Goal: Task Accomplishment & Management: Use online tool/utility

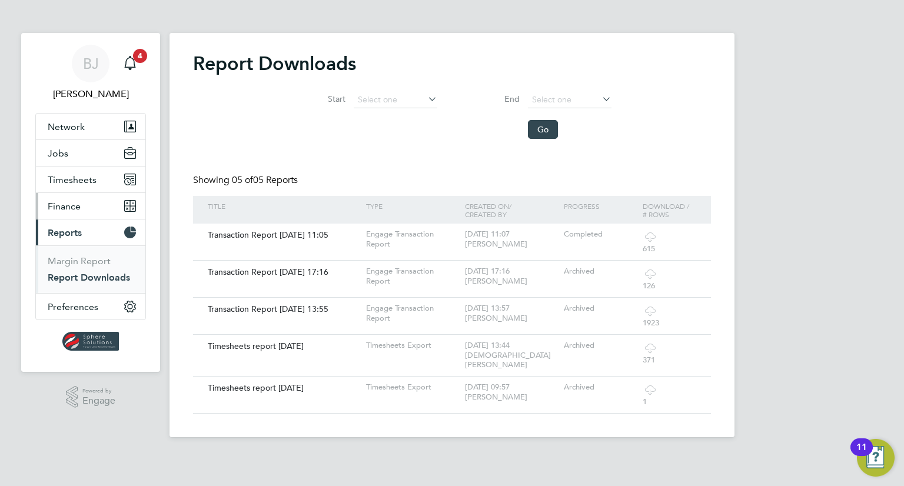
click at [75, 207] on span "Finance" at bounding box center [64, 206] width 33 height 11
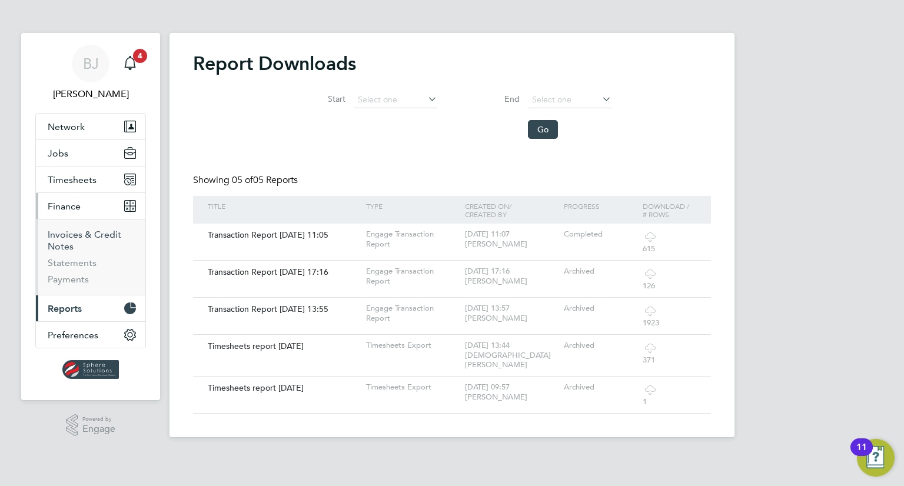
click at [69, 243] on link "Invoices & Credit Notes" at bounding box center [85, 240] width 74 height 23
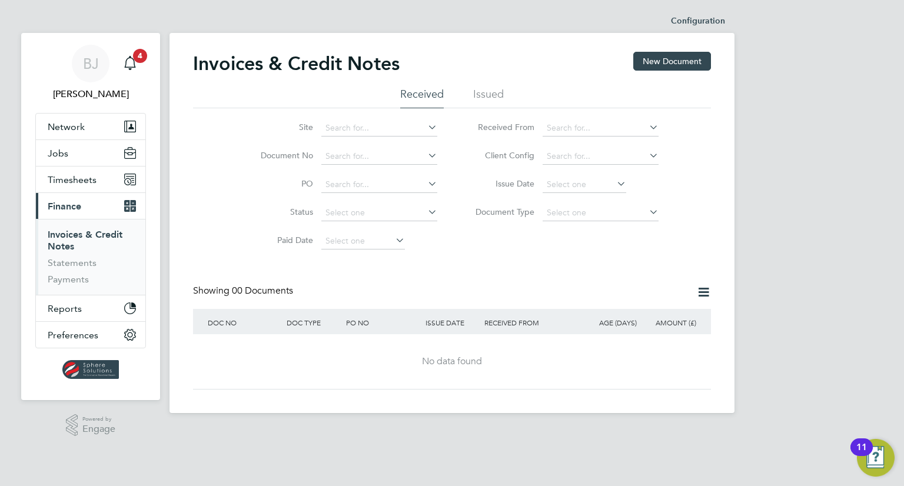
click at [489, 98] on li "Issued" at bounding box center [488, 97] width 31 height 21
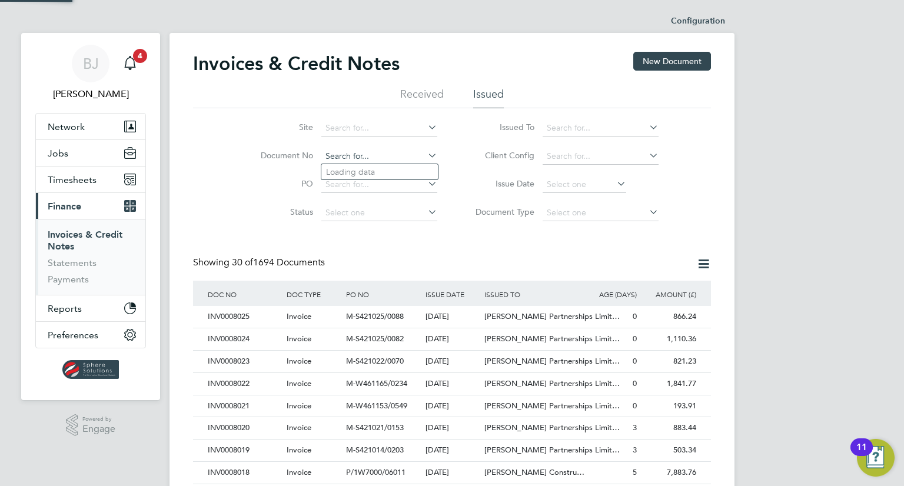
click at [360, 152] on input at bounding box center [379, 156] width 116 height 16
type input "7696"
click at [603, 125] on input at bounding box center [601, 128] width 116 height 16
click at [574, 227] on li "Vistry Group Plc" at bounding box center [638, 235] width 191 height 16
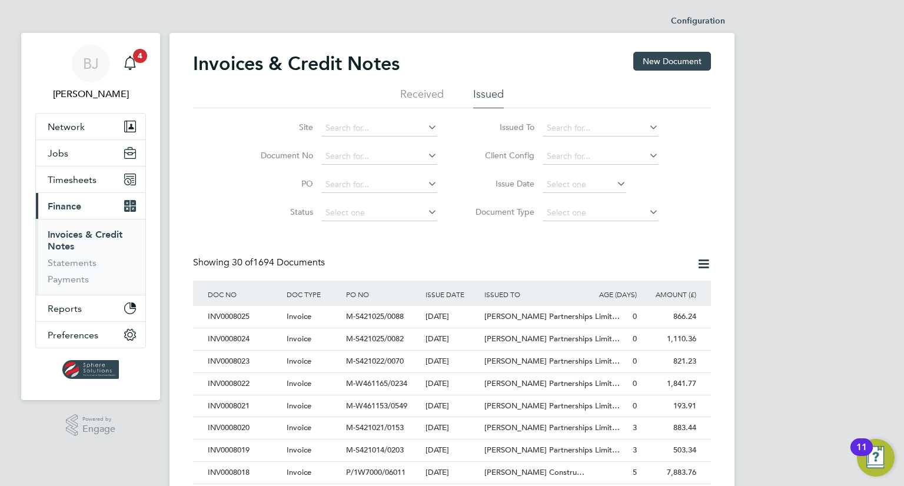
type input "Vistry Group Plc"
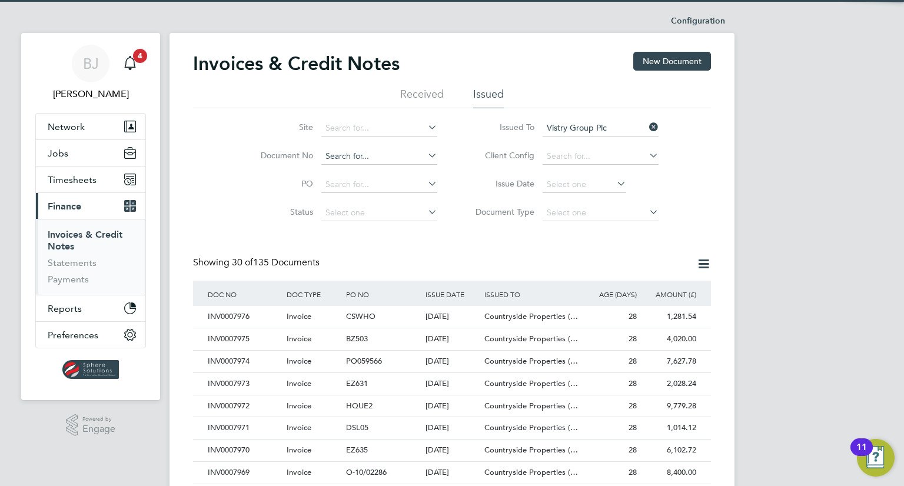
click at [339, 155] on input at bounding box center [379, 156] width 116 height 16
click at [347, 176] on li "INV000 7969" at bounding box center [379, 172] width 117 height 16
type input "INV0007969"
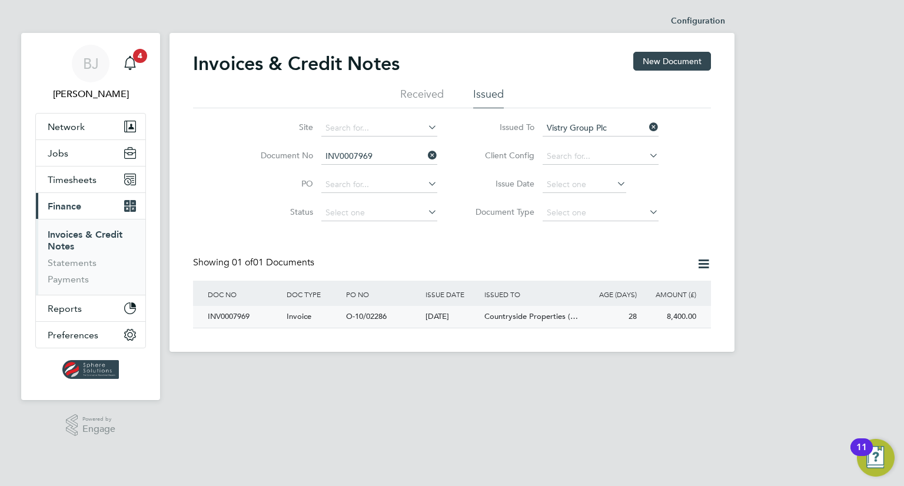
click at [623, 318] on div "28" at bounding box center [609, 317] width 59 height 22
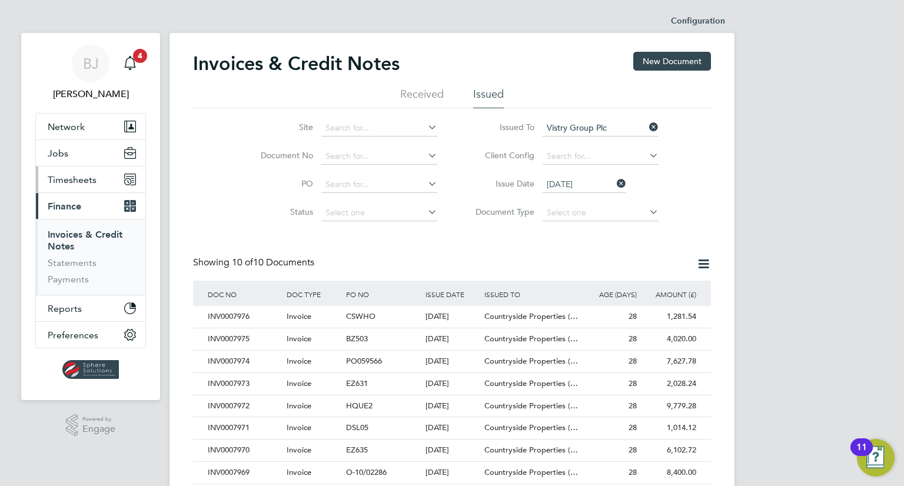
click at [74, 179] on span "Timesheets" at bounding box center [72, 179] width 49 height 11
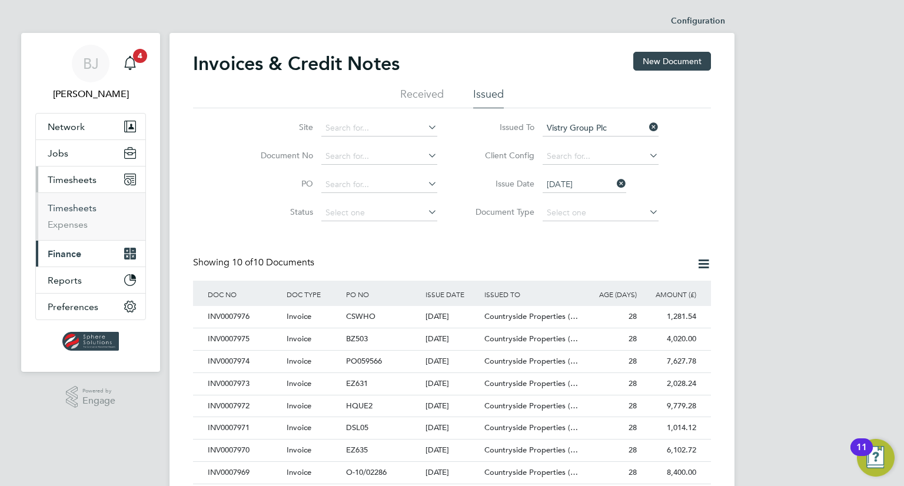
click at [77, 207] on link "Timesheets" at bounding box center [72, 207] width 49 height 11
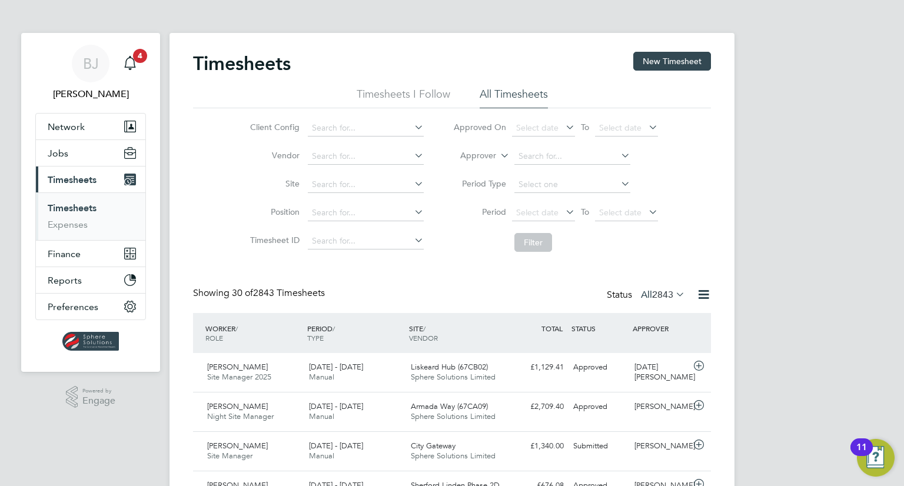
click at [498, 154] on icon at bounding box center [498, 152] width 0 height 11
click at [471, 171] on li "Worker" at bounding box center [468, 169] width 58 height 15
click at [530, 155] on input at bounding box center [572, 156] width 116 height 16
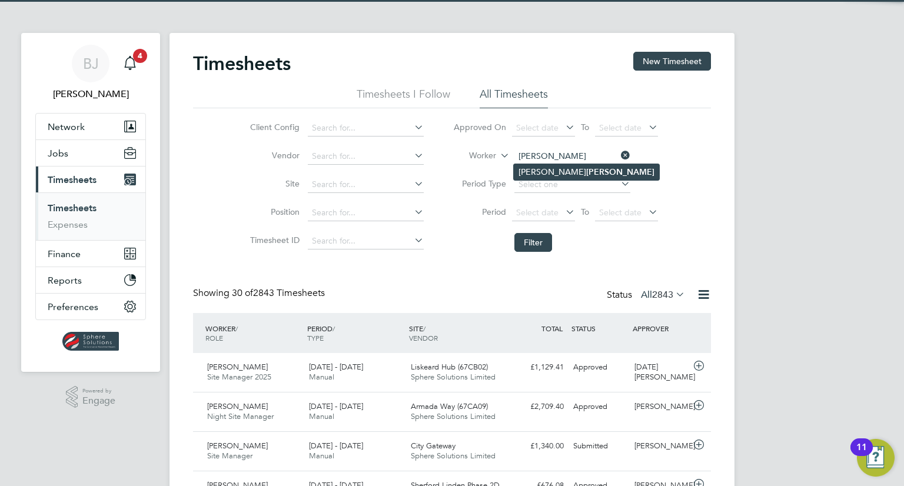
click at [583, 167] on li "[PERSON_NAME]" at bounding box center [586, 172] width 145 height 16
type input "[PERSON_NAME]"
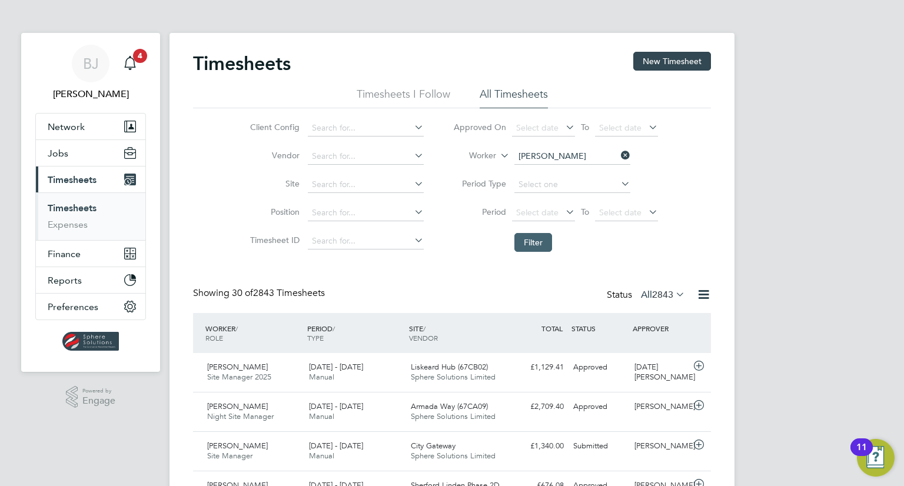
click at [543, 244] on button "Filter" at bounding box center [533, 242] width 38 height 19
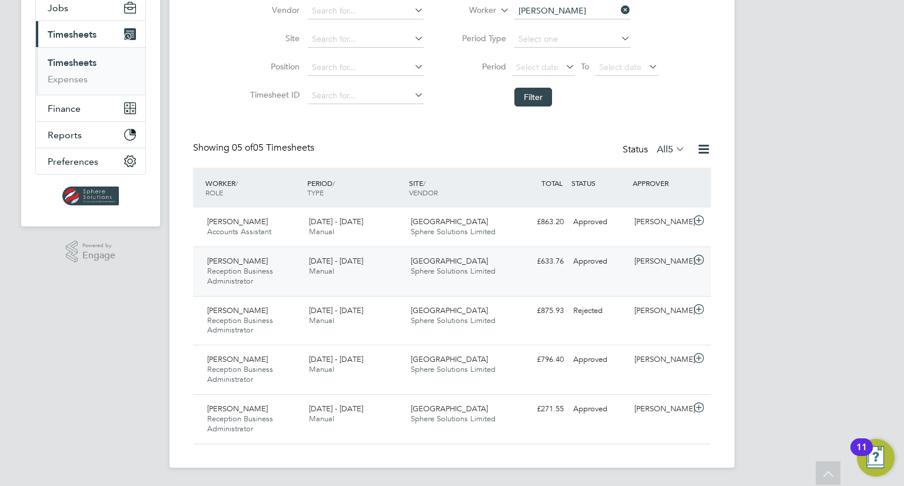
click at [698, 260] on icon at bounding box center [699, 259] width 15 height 9
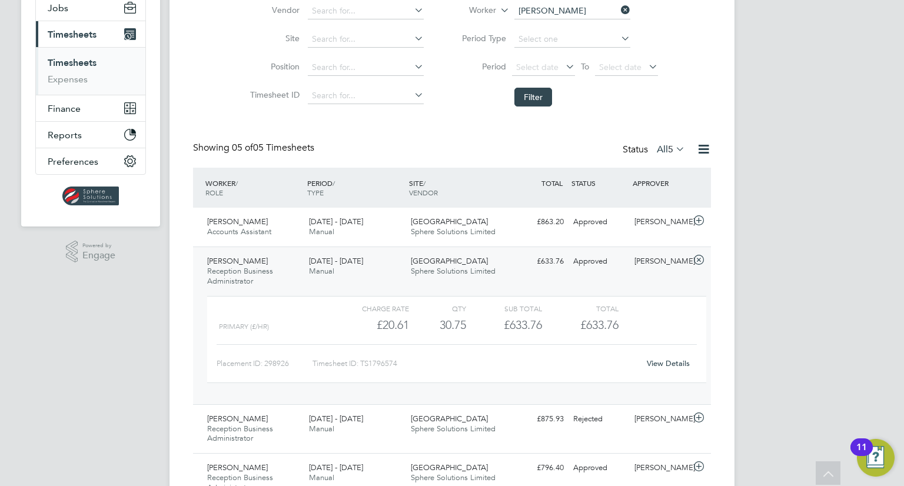
click at [680, 361] on link "View Details" at bounding box center [668, 363] width 43 height 10
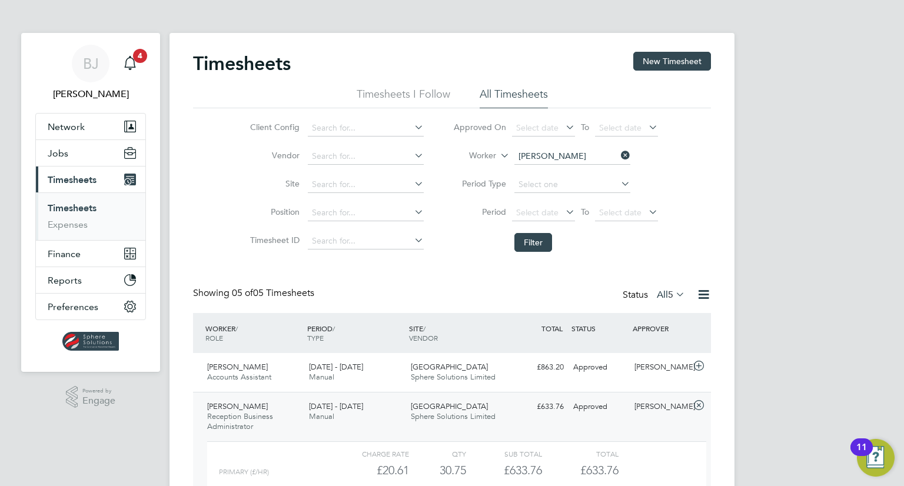
click at [619, 153] on icon at bounding box center [619, 155] width 0 height 16
click at [63, 253] on span "Finance" at bounding box center [64, 253] width 33 height 11
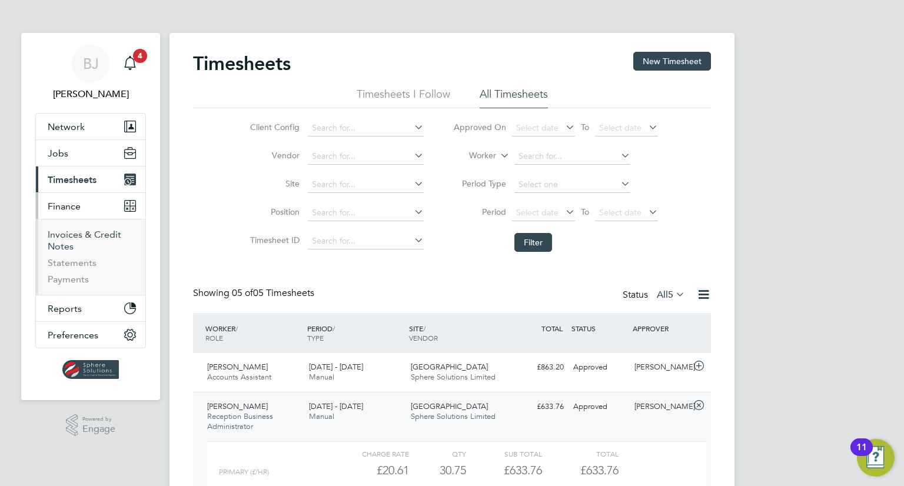
click at [64, 241] on link "Invoices & Credit Notes" at bounding box center [85, 240] width 74 height 23
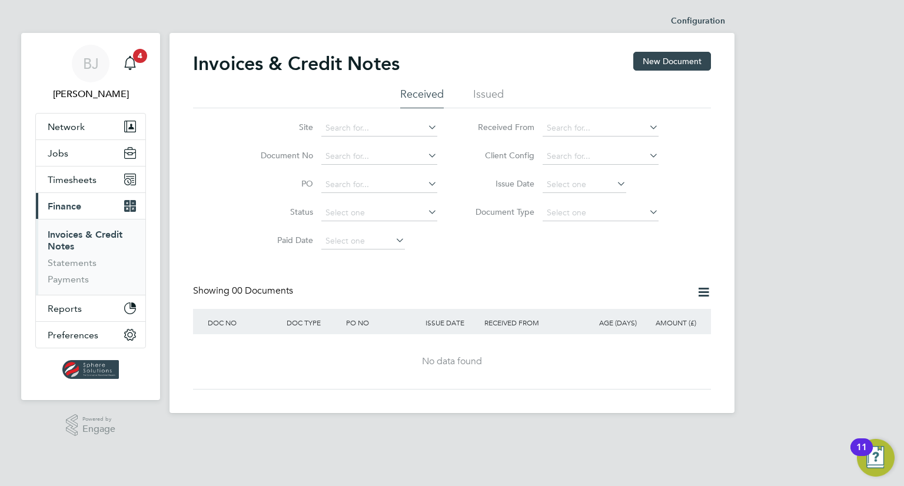
click at [475, 92] on li "Issued" at bounding box center [488, 97] width 31 height 21
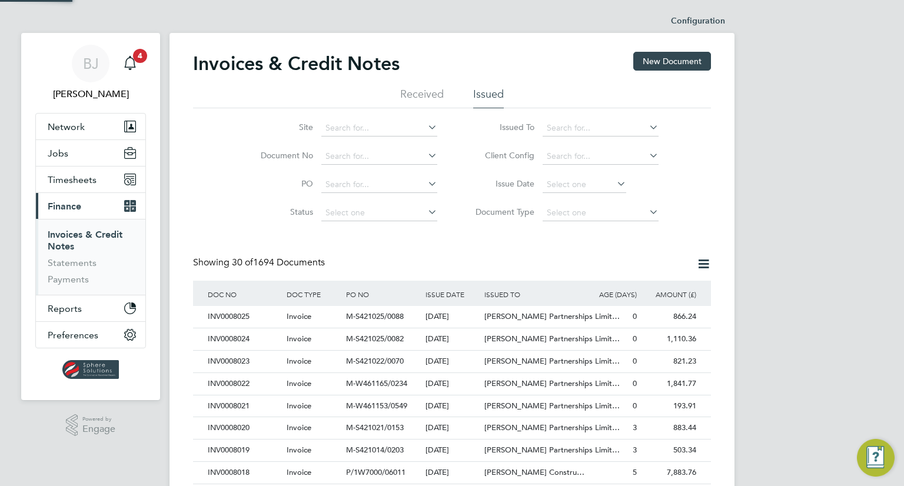
scroll to position [22, 80]
click at [579, 132] on input at bounding box center [601, 128] width 116 height 16
click at [573, 146] on li "Vistry Group Plc" at bounding box center [601, 144] width 117 height 16
type input "Vistry Group Plc"
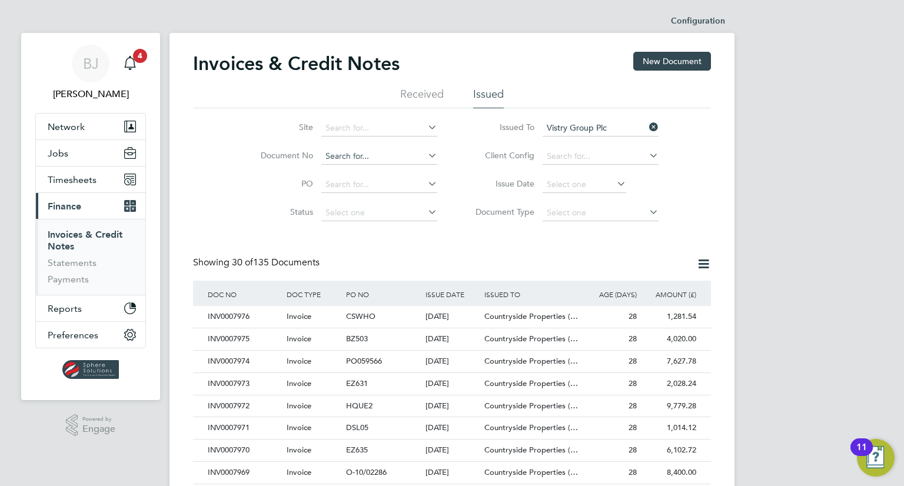
click at [354, 154] on input at bounding box center [379, 156] width 116 height 16
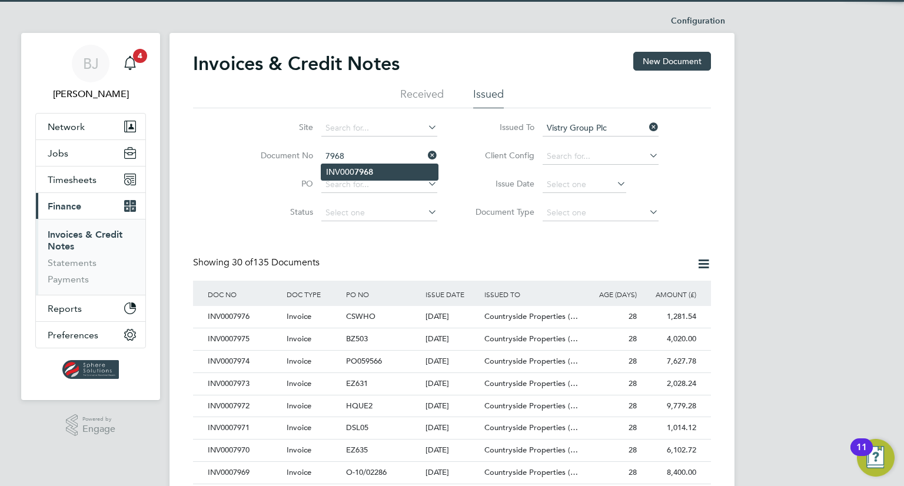
click at [352, 168] on li "INV000 7968" at bounding box center [379, 172] width 117 height 16
type input "INV0007968"
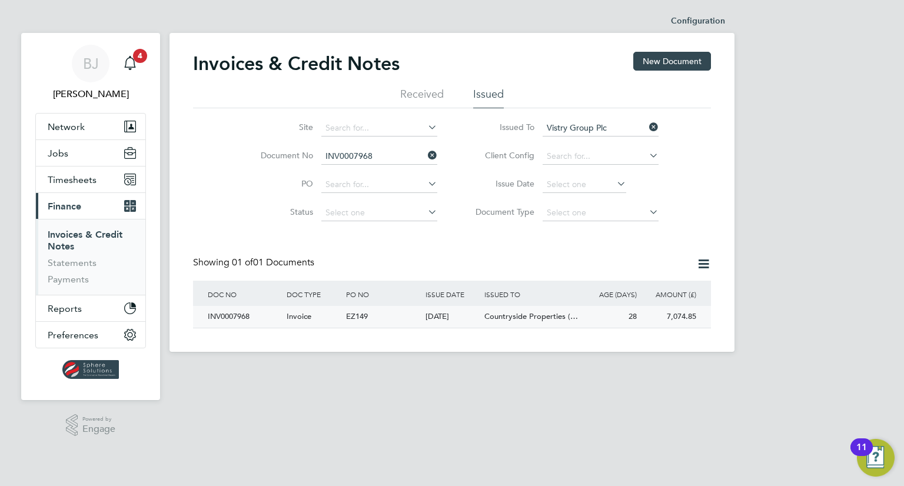
click at [276, 325] on div "INV0007968" at bounding box center [244, 317] width 79 height 22
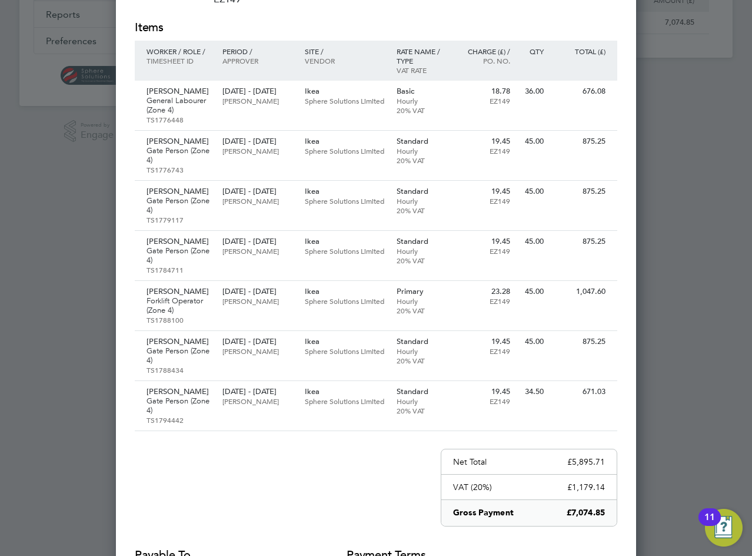
drag, startPoint x: 677, startPoint y: 114, endPoint x: 653, endPoint y: 71, distance: 48.8
click at [679, 114] on div at bounding box center [376, 278] width 752 height 556
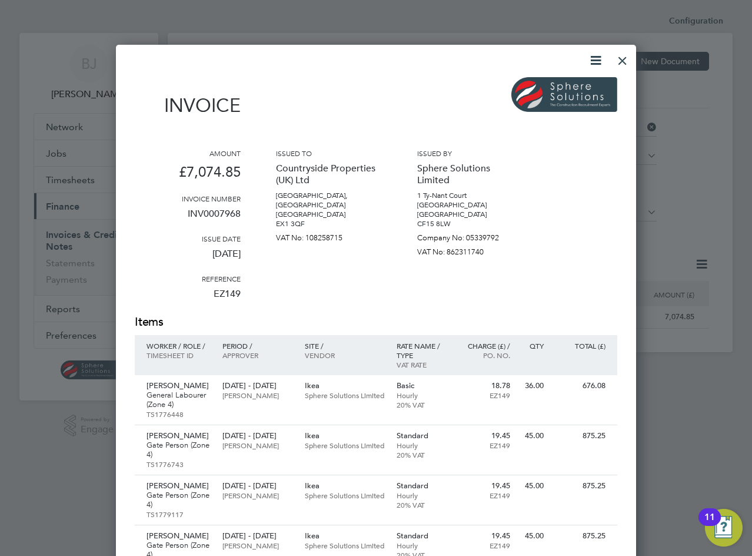
click at [629, 57] on div at bounding box center [622, 57] width 21 height 21
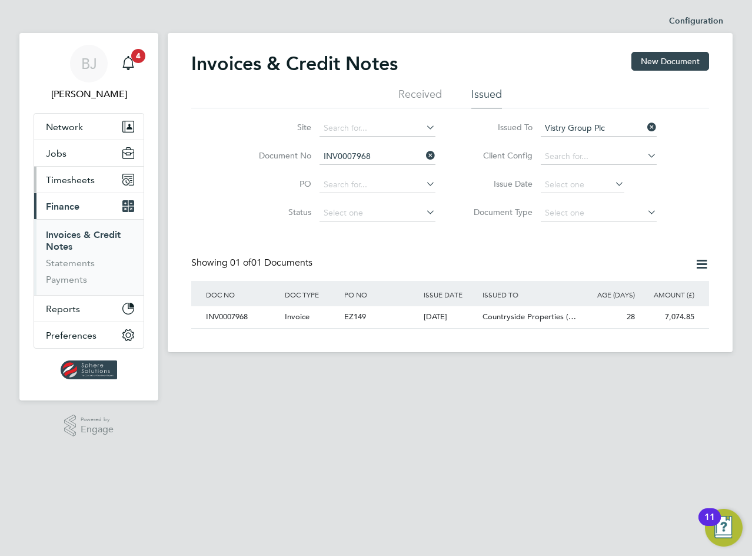
click at [79, 178] on span "Timesheets" at bounding box center [70, 179] width 49 height 11
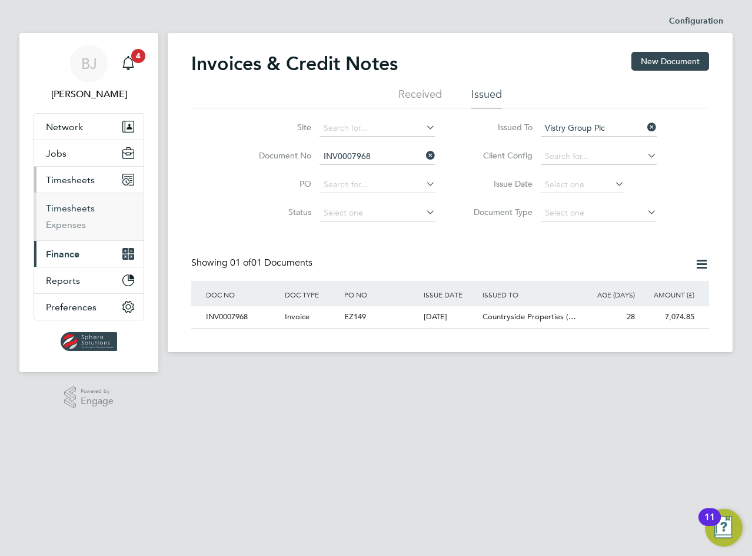
click at [64, 202] on link "Timesheets" at bounding box center [70, 207] width 49 height 11
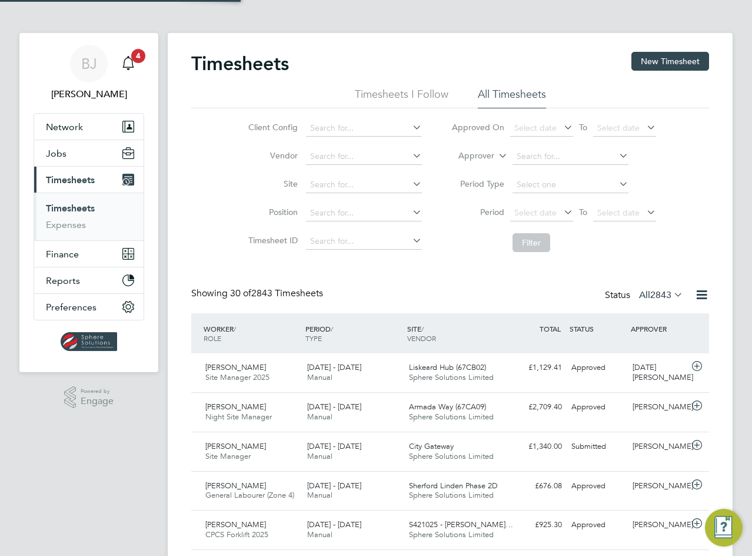
scroll to position [30, 102]
click at [534, 107] on li "All Timesheets" at bounding box center [512, 97] width 68 height 21
click at [496, 154] on li "Approver" at bounding box center [554, 156] width 234 height 28
drag, startPoint x: 483, startPoint y: 150, endPoint x: 487, endPoint y: 155, distance: 6.7
click at [484, 150] on li "Approver" at bounding box center [554, 156] width 234 height 28
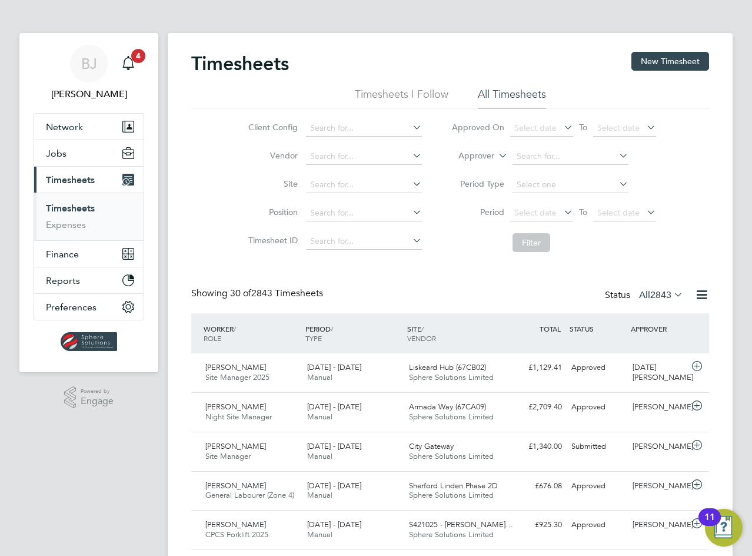
click at [493, 151] on label "Approver" at bounding box center [467, 156] width 53 height 12
click at [477, 169] on li "Worker" at bounding box center [465, 169] width 58 height 15
click at [536, 153] on input at bounding box center [571, 156] width 116 height 16
type input "fezju"
click at [540, 148] on li "Worker fezju" at bounding box center [554, 156] width 234 height 28
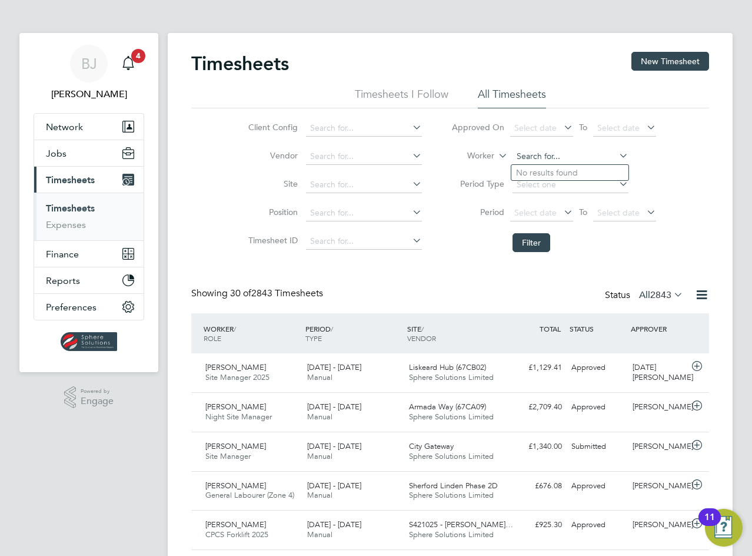
click at [547, 156] on input at bounding box center [571, 156] width 116 height 16
click at [537, 171] on b "Fejzu" at bounding box center [542, 173] width 21 height 10
type input "Veis Fejzulla"
click at [532, 248] on button "Filter" at bounding box center [532, 242] width 38 height 19
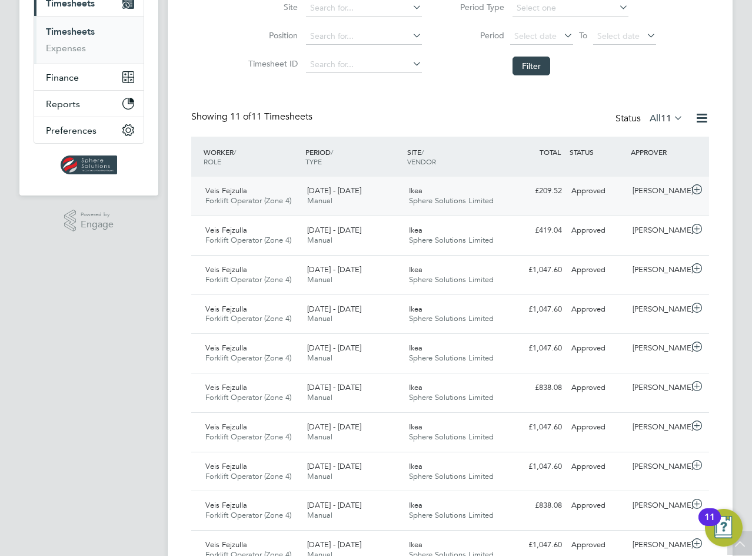
click at [421, 207] on div "Ikea Sphere Solutions Limited" at bounding box center [455, 195] width 102 height 29
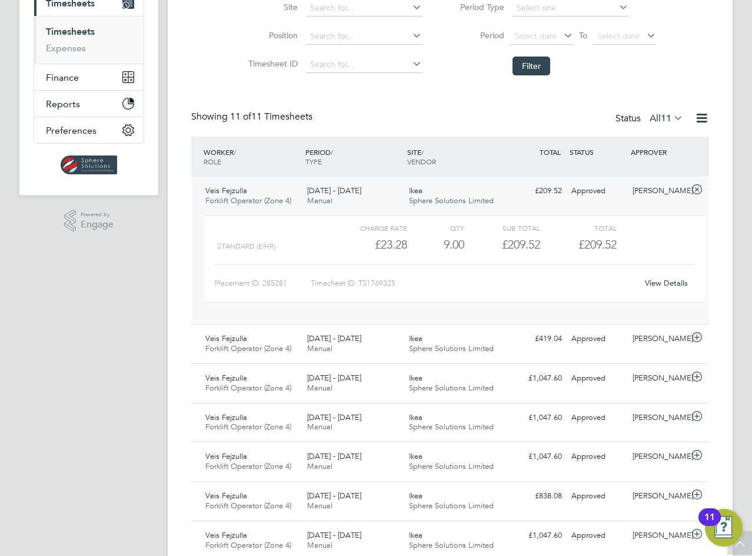
click at [650, 283] on link "View Details" at bounding box center [666, 283] width 43 height 10
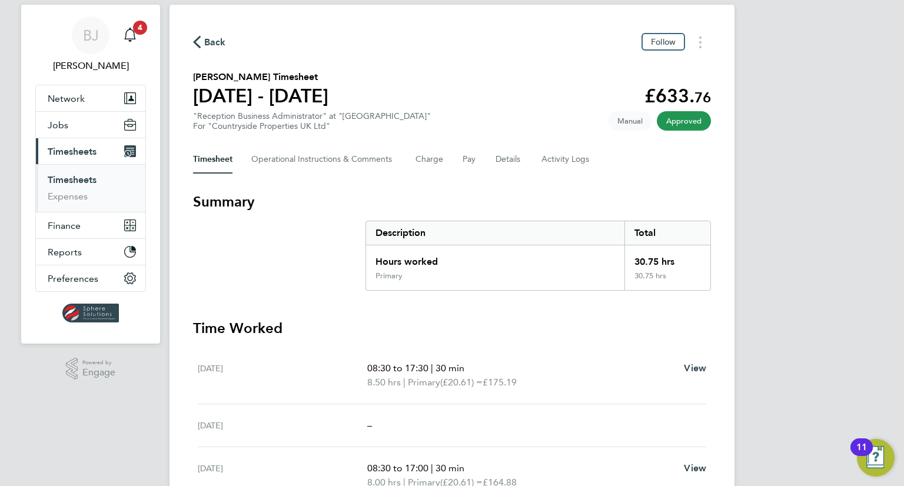
scroll to position [27, 0]
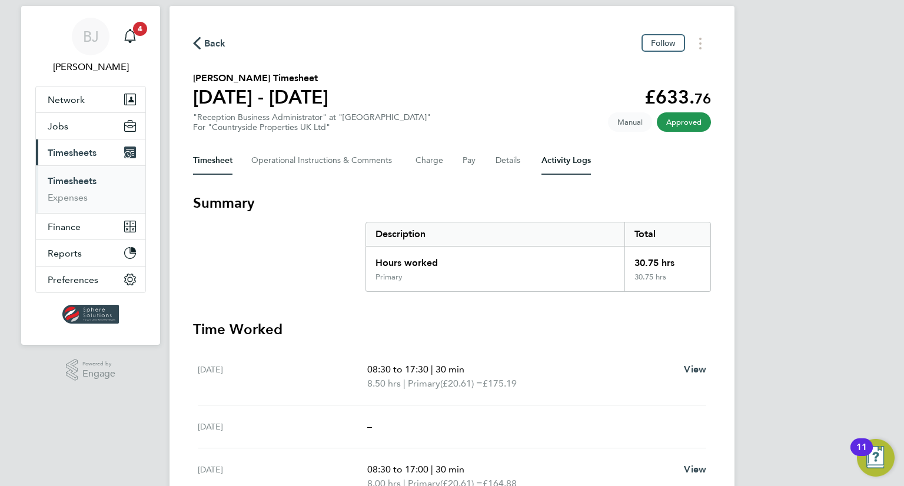
click at [544, 169] on Logs-tab "Activity Logs" at bounding box center [566, 161] width 49 height 28
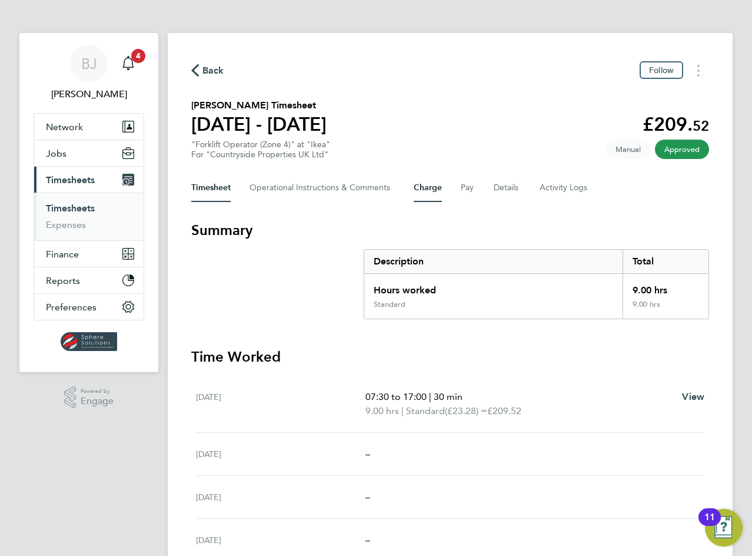
click at [439, 189] on button "Charge" at bounding box center [428, 188] width 28 height 28
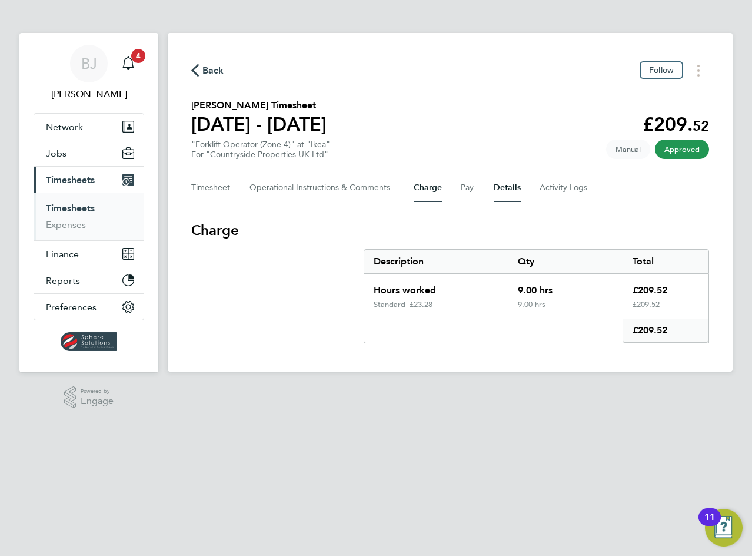
click at [495, 192] on button "Details" at bounding box center [507, 188] width 27 height 28
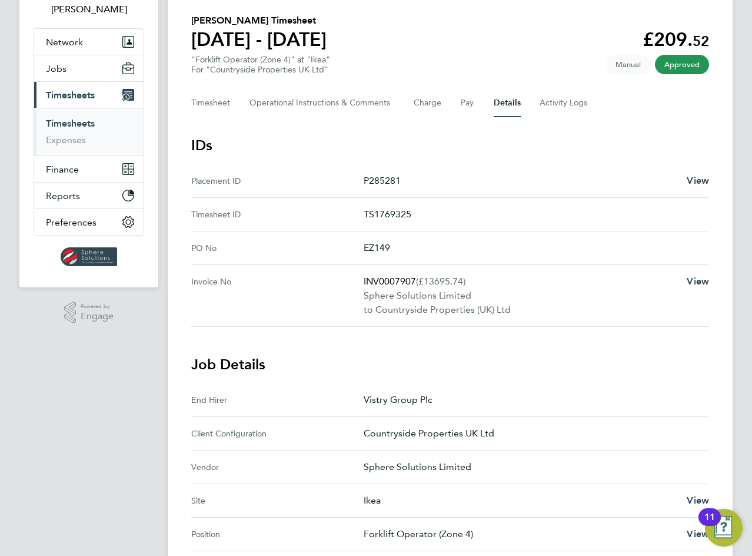
scroll to position [118, 0]
